Goal: Information Seeking & Learning: Learn about a topic

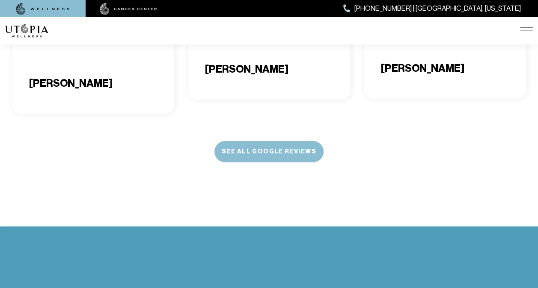
scroll to position [2823, 0]
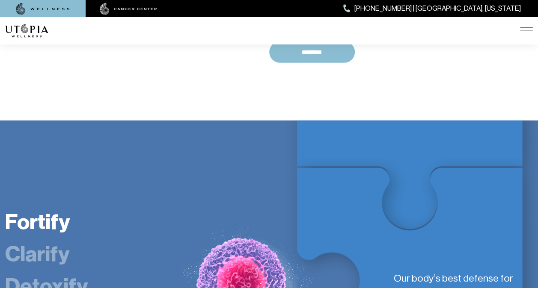
scroll to position [1392, 0]
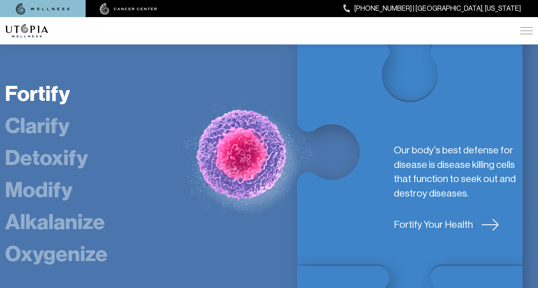
click at [437, 218] on link "Fortify Your Health" at bounding box center [463, 225] width 139 height 14
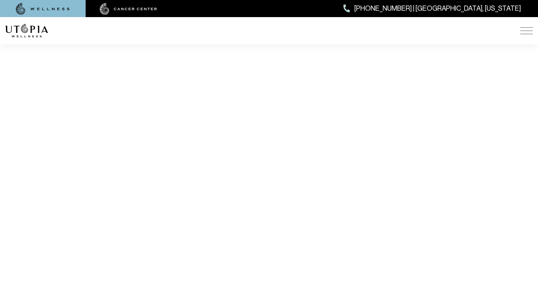
scroll to position [1754, 0]
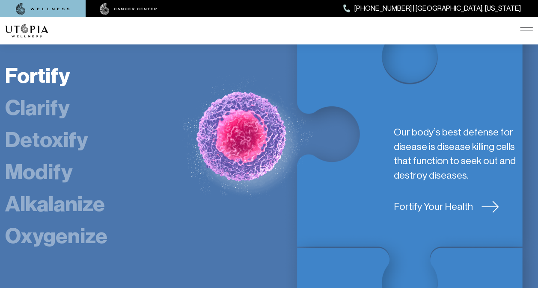
scroll to position [1392, 0]
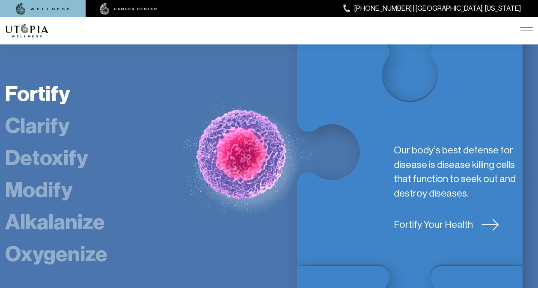
click at [518, 27] on div "ABOUT US [MEDICAL_DATA] SERVICES Services Overview [MEDICAL_DATA]: What It Is, …" at bounding box center [268, 30] width 527 height 27
click at [523, 33] on img at bounding box center [526, 30] width 13 height 7
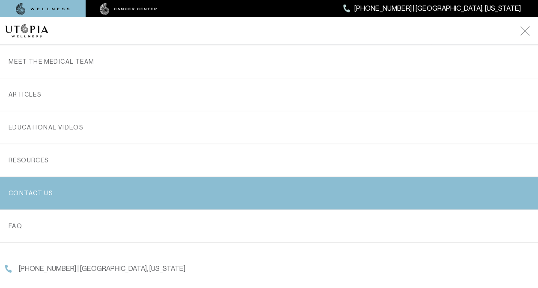
scroll to position [265, 0]
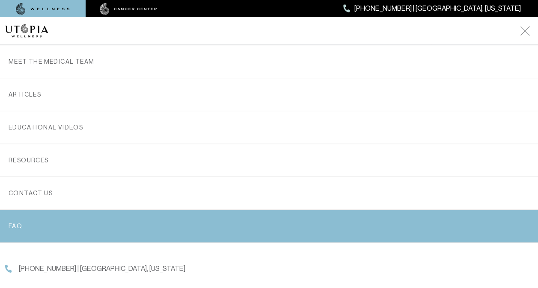
click at [140, 216] on link "FAQ" at bounding box center [269, 226] width 521 height 33
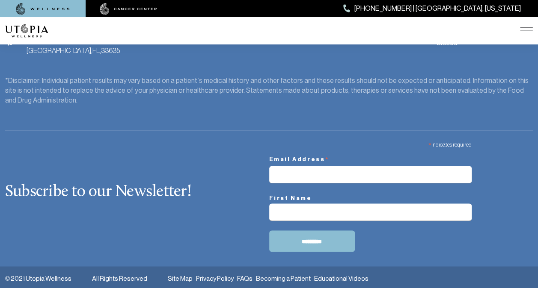
click at [527, 31] on img at bounding box center [526, 30] width 13 height 7
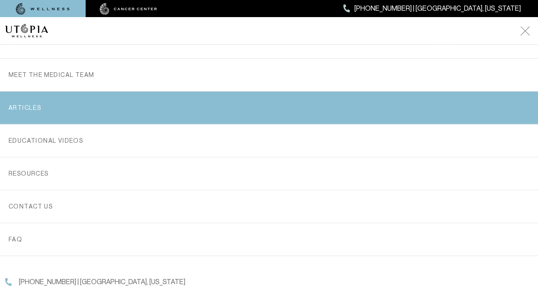
scroll to position [265, 0]
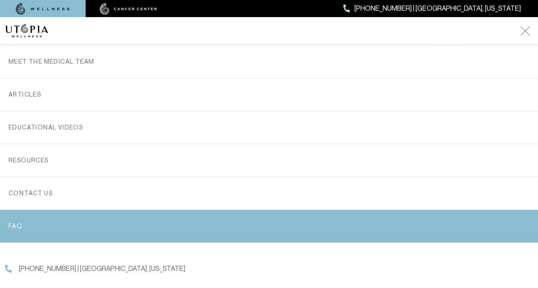
click at [22, 218] on link "FAQ" at bounding box center [269, 226] width 521 height 33
click at [21, 222] on link "FAQ" at bounding box center [269, 226] width 521 height 33
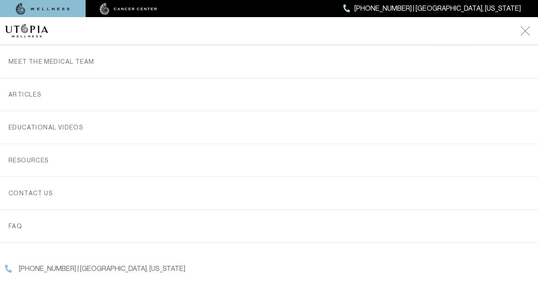
scroll to position [614, 0]
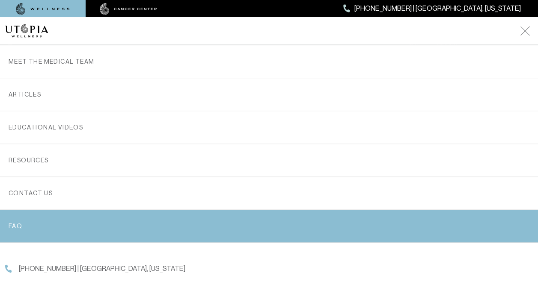
click at [81, 229] on link "FAQ" at bounding box center [269, 226] width 521 height 33
click at [28, 222] on link "FAQ" at bounding box center [269, 226] width 521 height 33
click at [27, 222] on link "FAQ" at bounding box center [269, 226] width 521 height 33
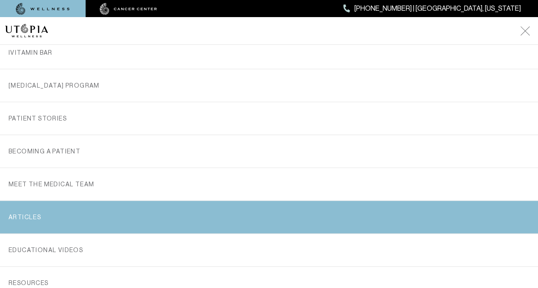
scroll to position [180, 0]
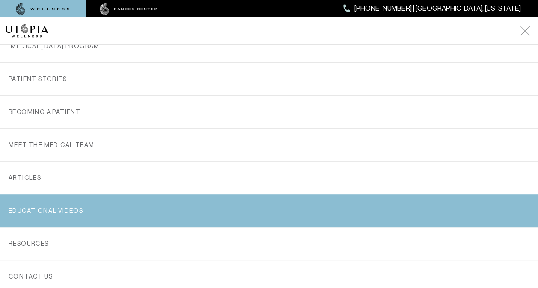
click at [126, 221] on link "EDUCATIONAL VIDEOS" at bounding box center [269, 211] width 521 height 33
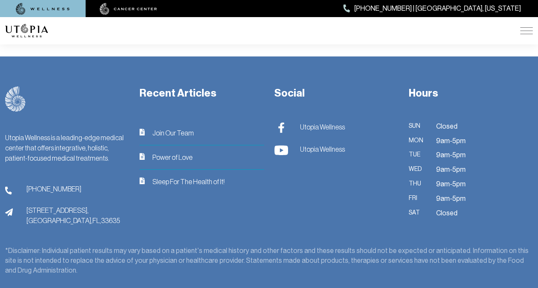
scroll to position [150, 0]
